Goal: Information Seeking & Learning: Stay updated

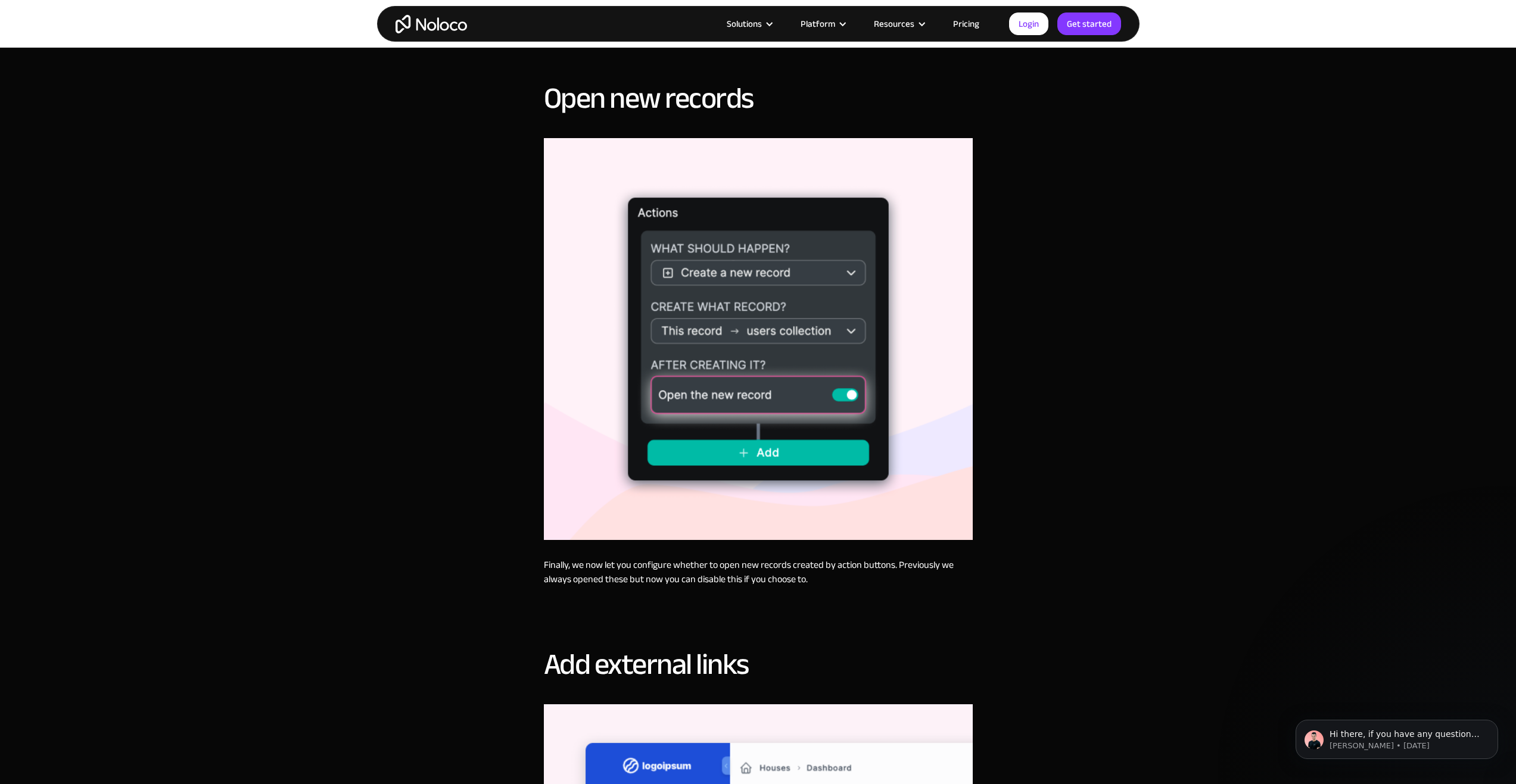
scroll to position [1548, 0]
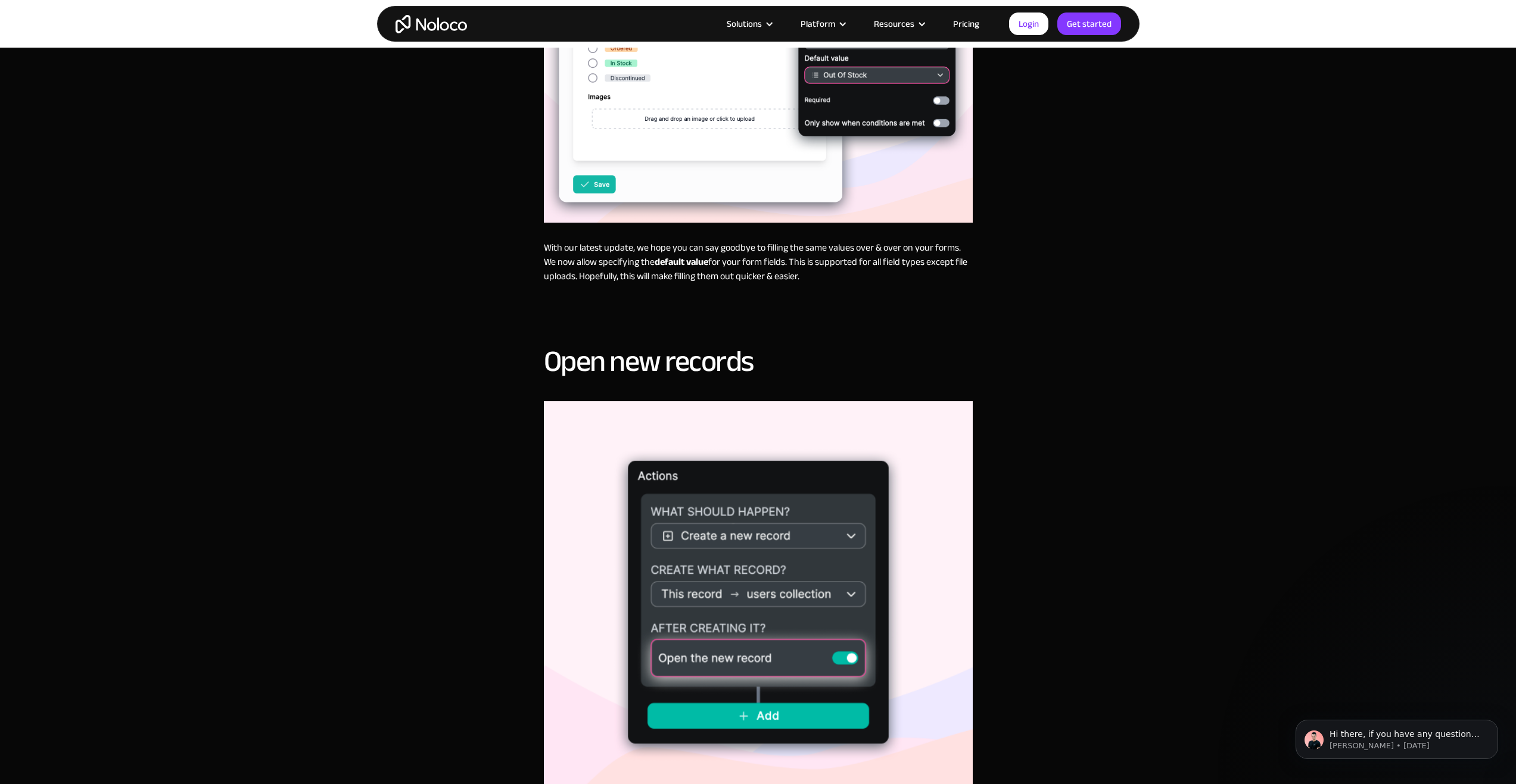
drag, startPoint x: 284, startPoint y: 375, endPoint x: 262, endPoint y: 360, distance: 26.6
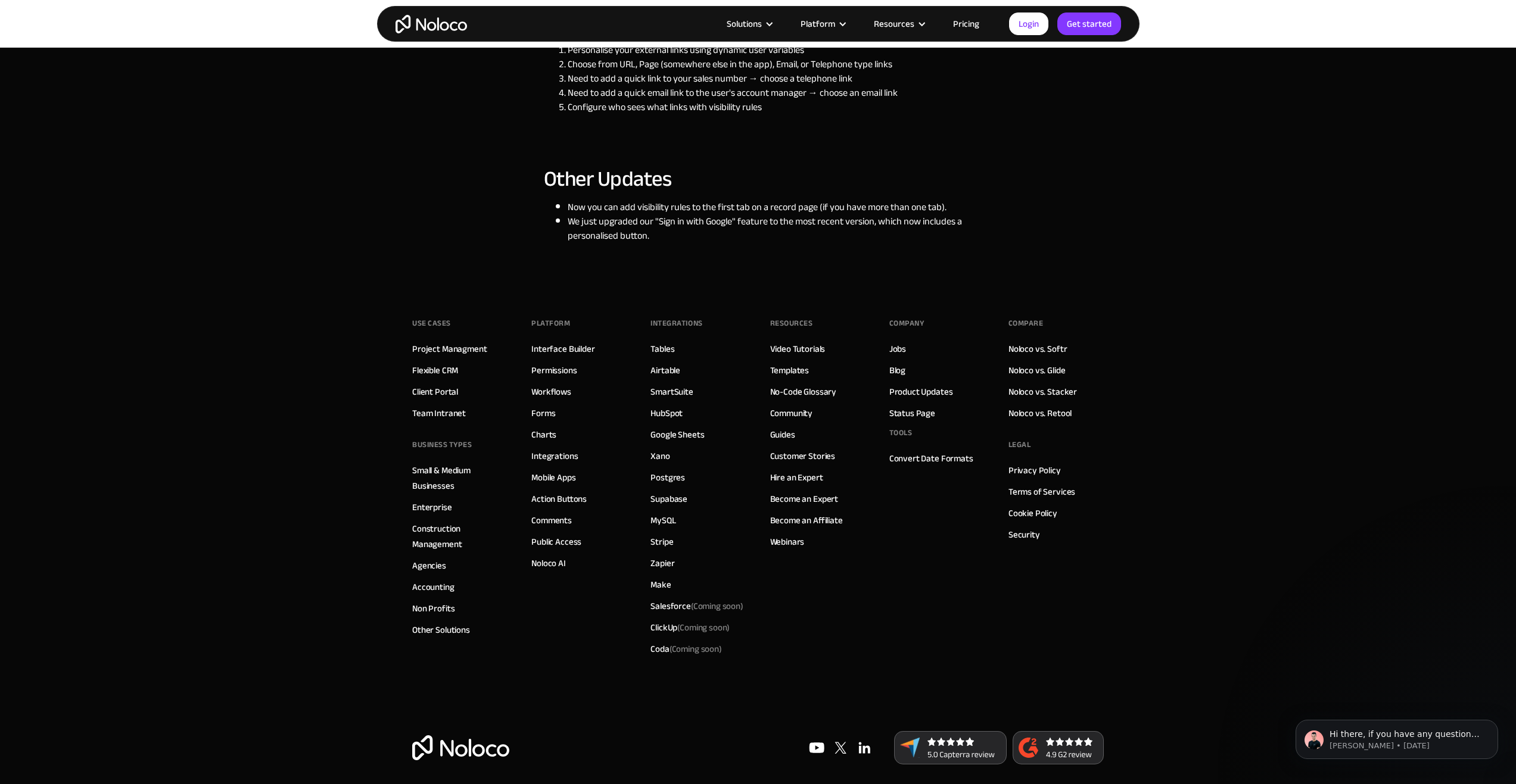
scroll to position [2928, 0]
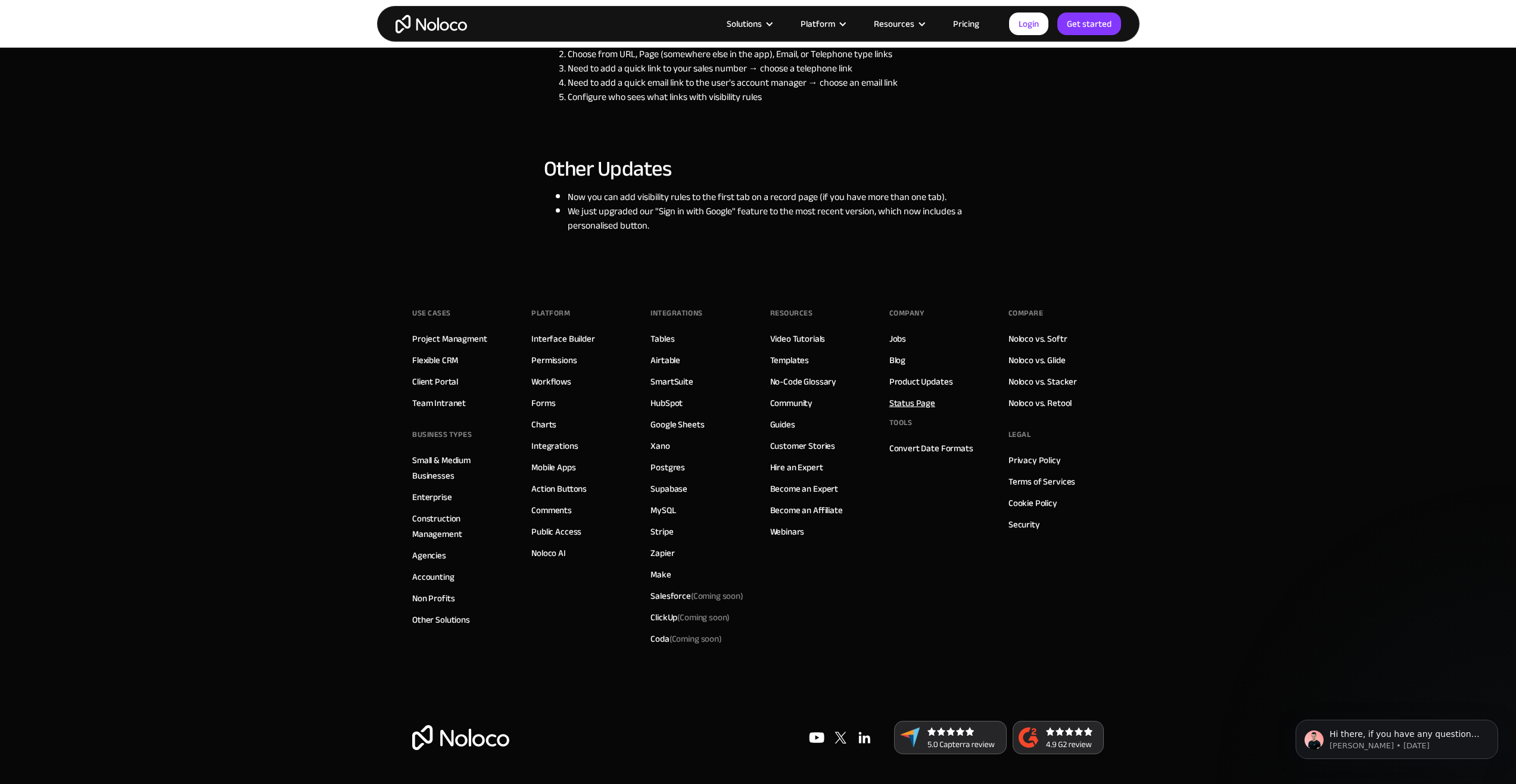
click at [930, 395] on link "Status Page" at bounding box center [912, 403] width 46 height 16
click at [933, 379] on link "Product Updates" at bounding box center [921, 382] width 64 height 16
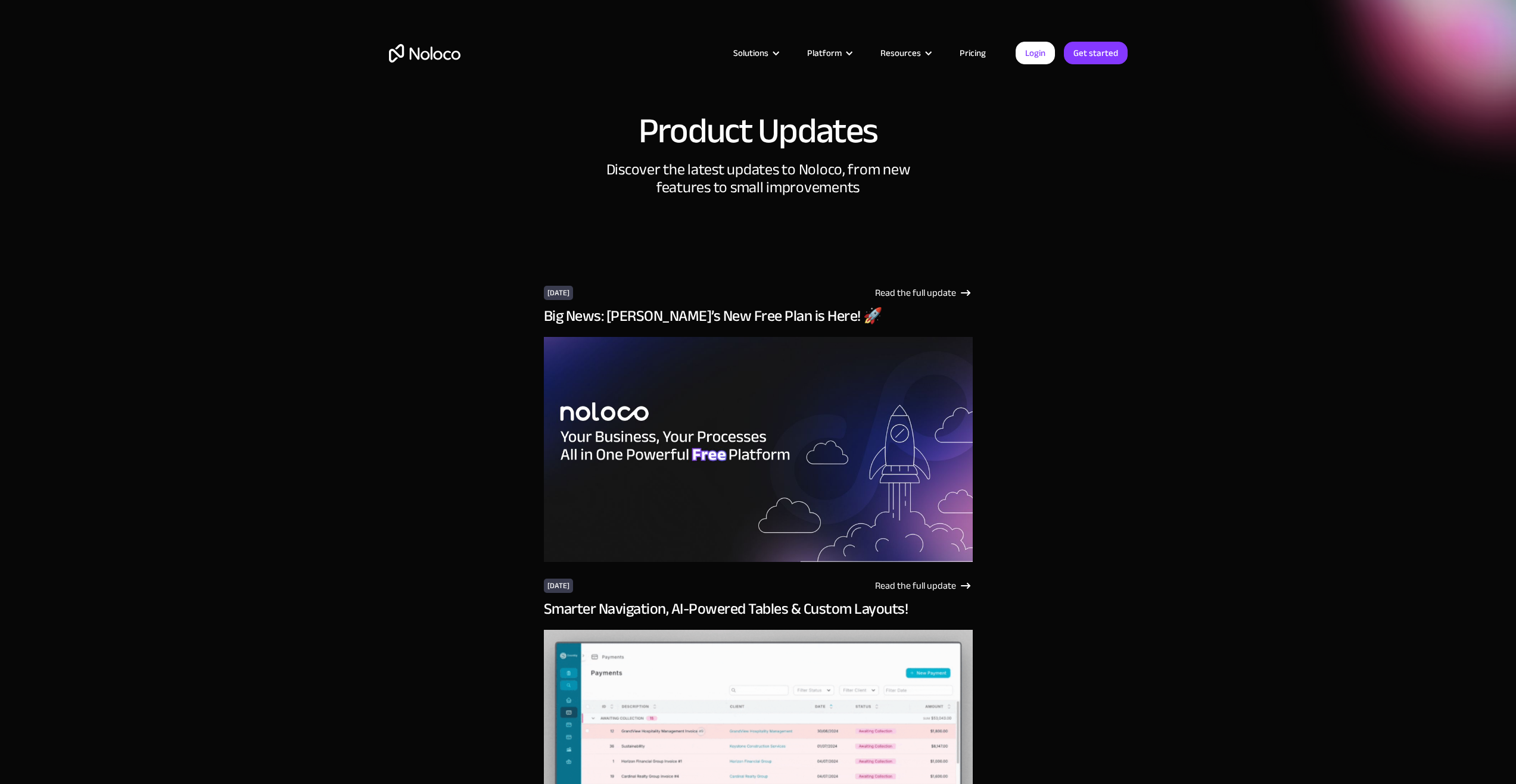
click at [730, 309] on h3 "Big News: [PERSON_NAME]’s New Free Plan is Here! 🚀" at bounding box center [758, 316] width 429 height 18
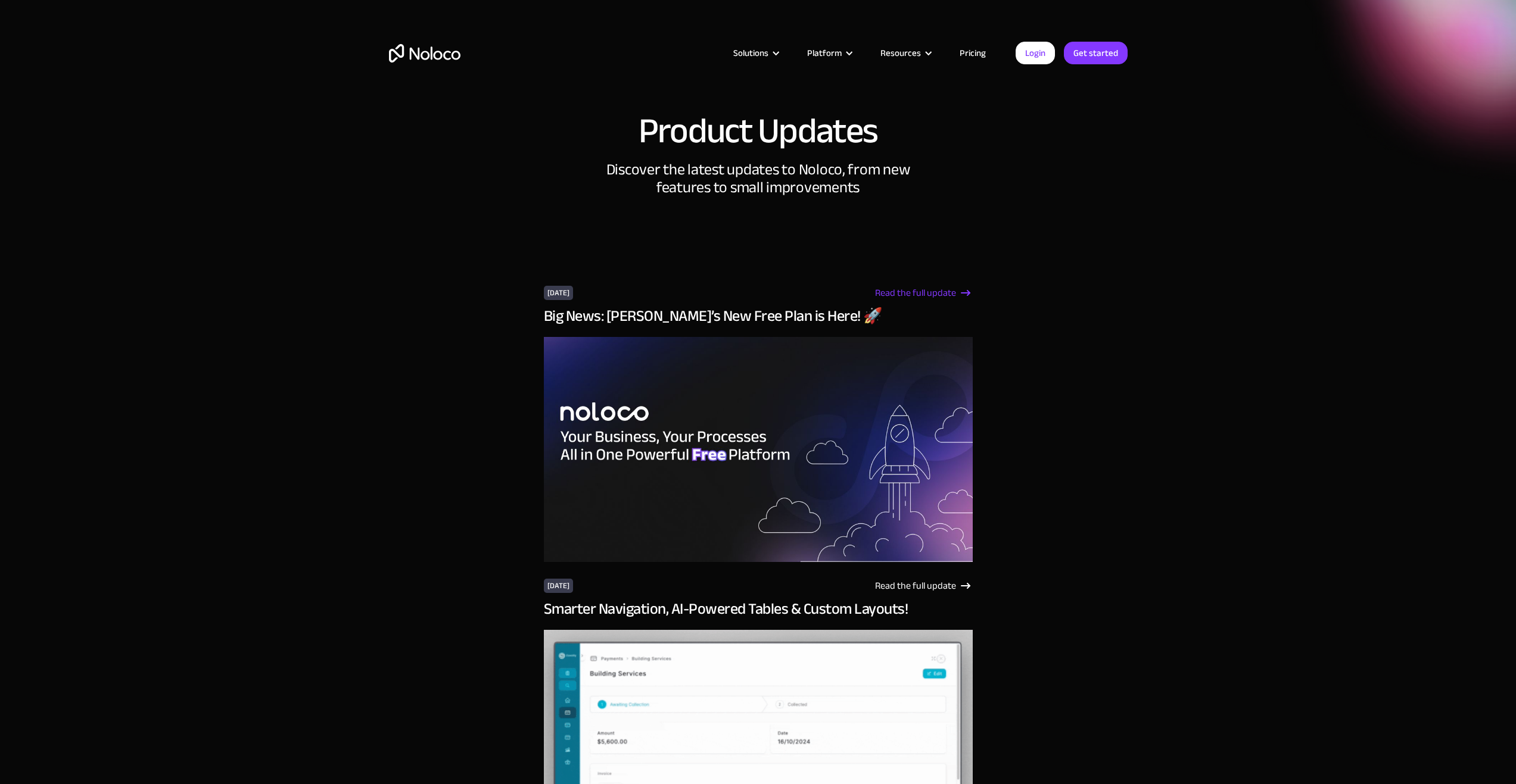
click at [942, 288] on div "Read the full update" at bounding box center [915, 293] width 81 height 14
